Goal: Check status: Check status

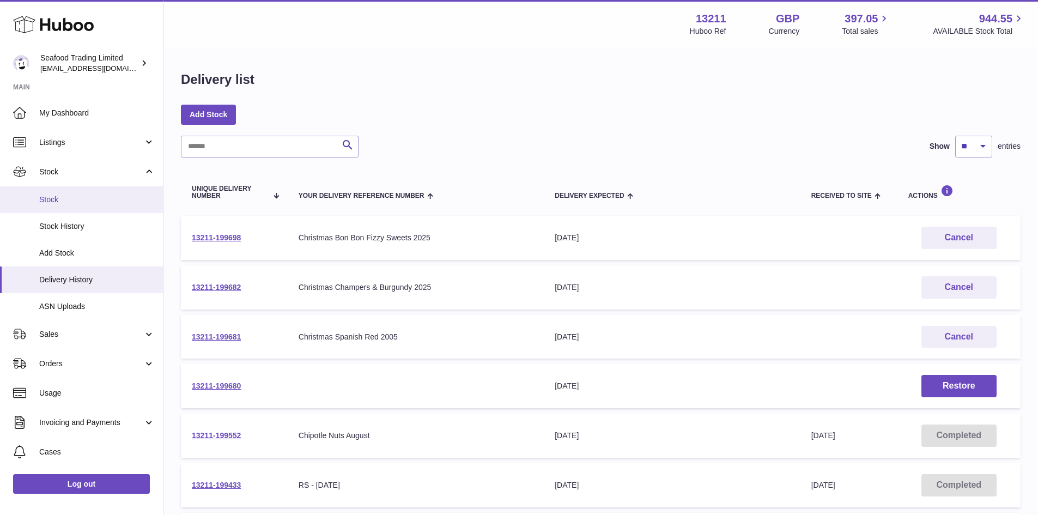
click at [59, 198] on span "Stock" at bounding box center [97, 200] width 116 height 10
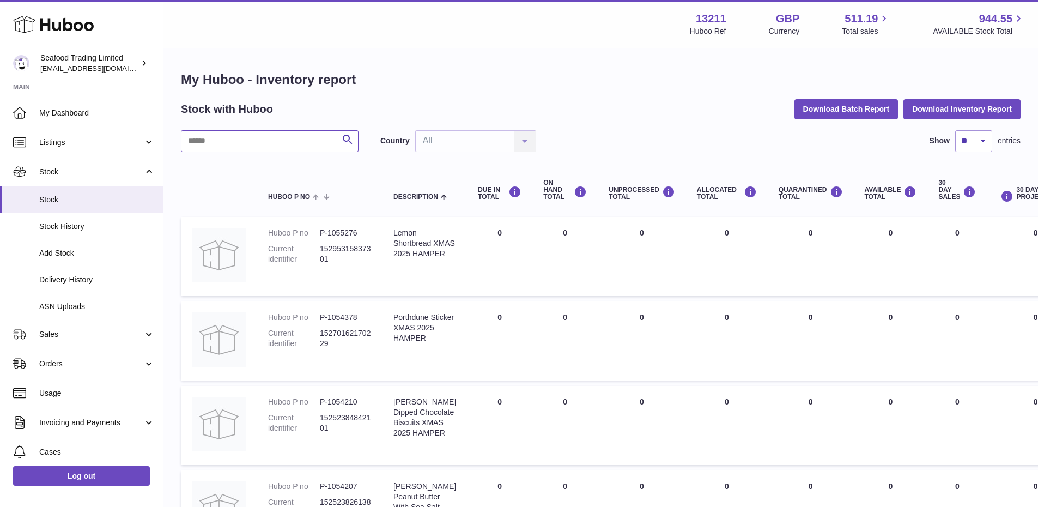
click at [233, 142] on input "text" at bounding box center [270, 141] width 178 height 22
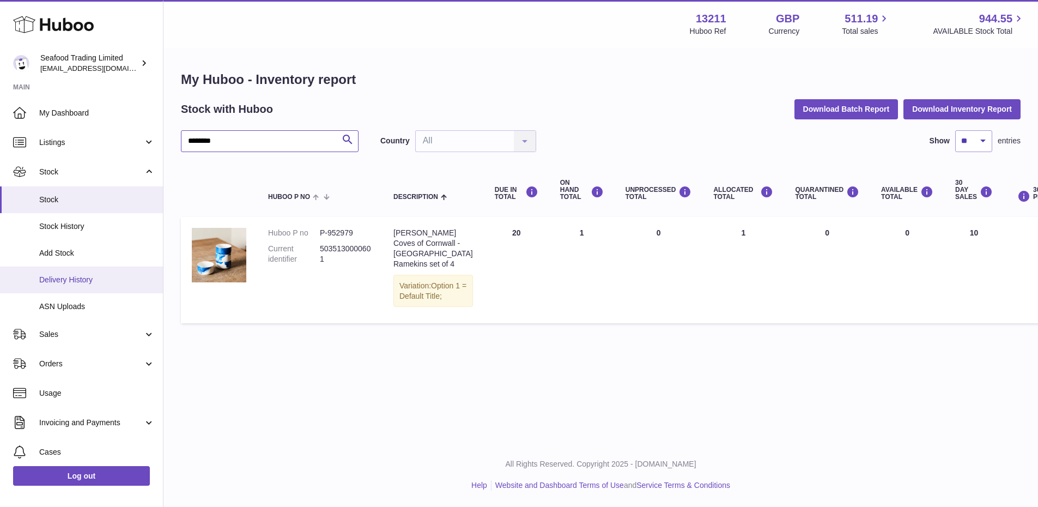
type input "********"
click at [77, 278] on span "Delivery History" at bounding box center [97, 280] width 116 height 10
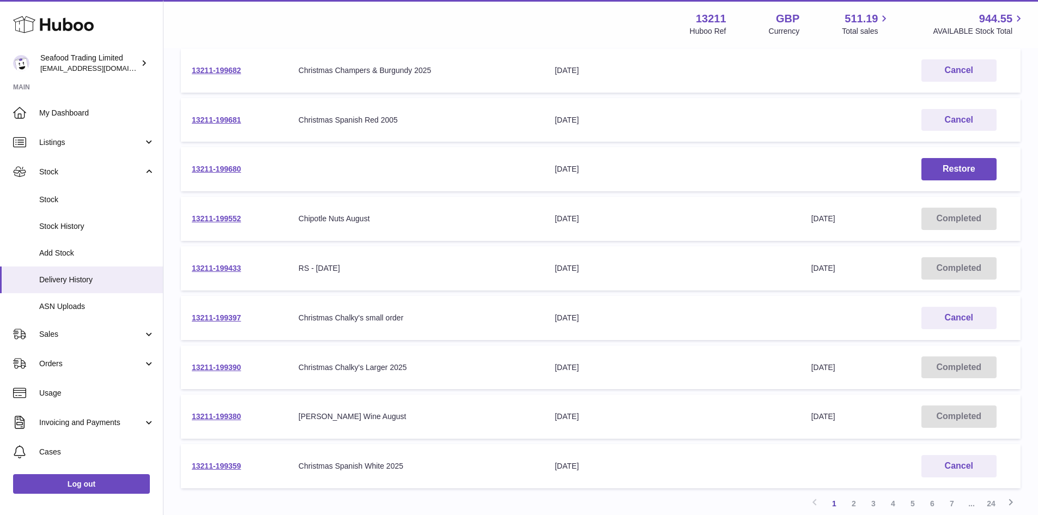
scroll to position [218, 0]
click at [215, 267] on link "13211-199433" at bounding box center [216, 267] width 49 height 9
